Goal: Check status: Check status

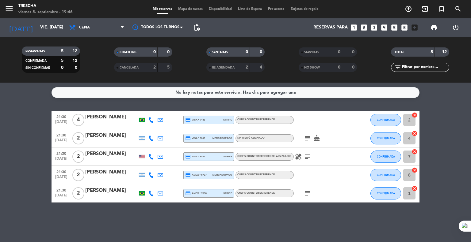
click at [22, 185] on bookings-row "21:30 [DATE] 4 [PERSON_NAME] credit_card visa * 7441 stripe Chef's Counter Expe…" at bounding box center [235, 157] width 471 height 92
click at [47, 25] on input "vie. [DATE]" at bounding box center [66, 27] width 58 height 11
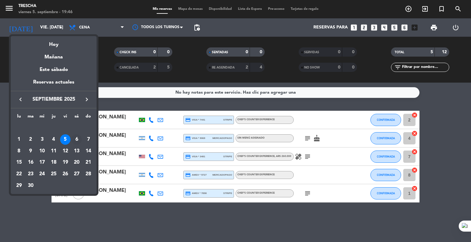
click at [74, 139] on div "6" at bounding box center [76, 139] width 10 height 10
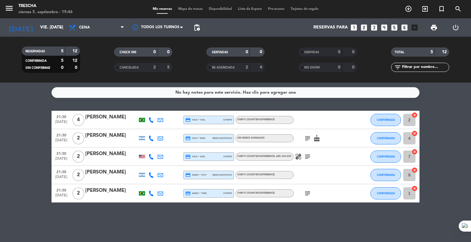
type input "sáb. [DATE]"
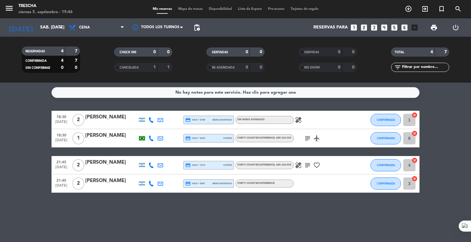
click at [10, 184] on bookings-row "18:30 [DATE] 2 [PERSON_NAME] credit_card visa * 3799 mercadopago Sin menú asign…" at bounding box center [235, 152] width 471 height 82
click at [15, 146] on bookings-row "18:30 [DATE] 2 [PERSON_NAME] credit_card visa * 3799 mercadopago Sin menú asign…" at bounding box center [235, 152] width 471 height 82
click at [301, 166] on icon "healing" at bounding box center [297, 165] width 7 height 7
click at [300, 166] on icon "healing" at bounding box center [297, 165] width 7 height 7
click at [43, 146] on bookings-row "18:30 [DATE] 2 [PERSON_NAME] credit_card visa * 3799 mercadopago Sin menú asign…" at bounding box center [235, 152] width 471 height 82
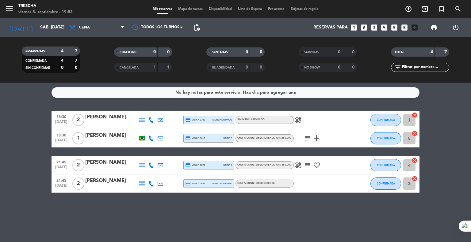
click at [306, 141] on icon "subject" at bounding box center [307, 138] width 7 height 7
click at [37, 128] on bookings-row "18:30 [DATE] 2 [PERSON_NAME] credit_card visa * 3799 mercadopago Sin menú asign…" at bounding box center [235, 152] width 471 height 82
click at [4, 154] on bookings-row "18:30 [DATE] 2 [PERSON_NAME] credit_card visa * 3799 mercadopago Sin menú asign…" at bounding box center [235, 152] width 471 height 82
